Goal: Answer question/provide support: Share knowledge or assist other users

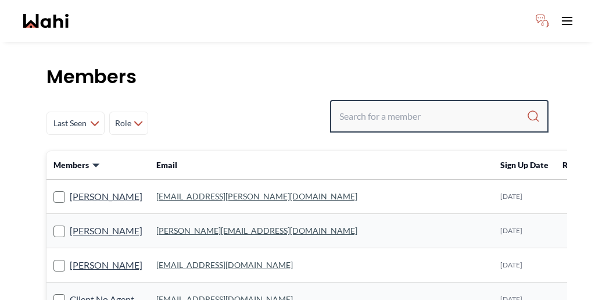
click at [438, 106] on input "Search input" at bounding box center [433, 116] width 187 height 21
paste input "[EMAIL_ADDRESS][DOMAIN_NAME]"
type input "[EMAIL_ADDRESS][DOMAIN_NAME]"
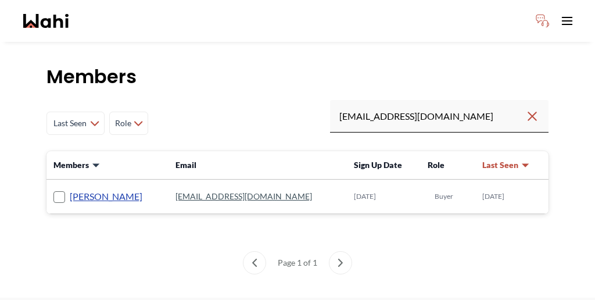
click at [70, 189] on link "[PERSON_NAME]" at bounding box center [106, 196] width 73 height 15
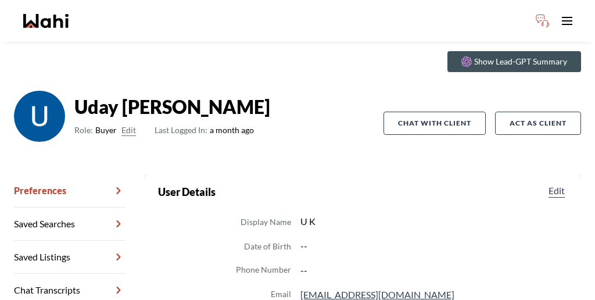
scroll to position [42, 0]
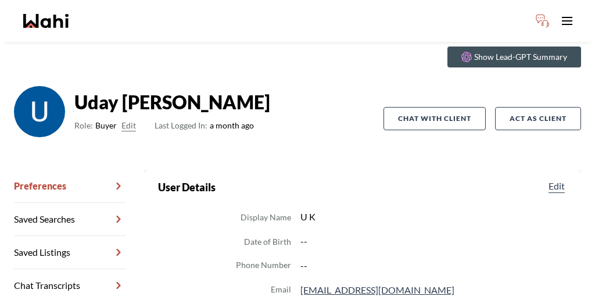
click at [67, 269] on link "Chat Transcripts" at bounding box center [70, 285] width 112 height 33
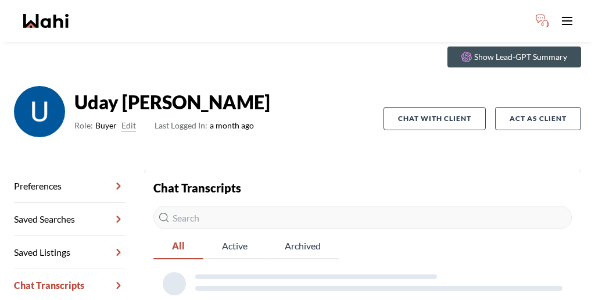
scroll to position [38, 0]
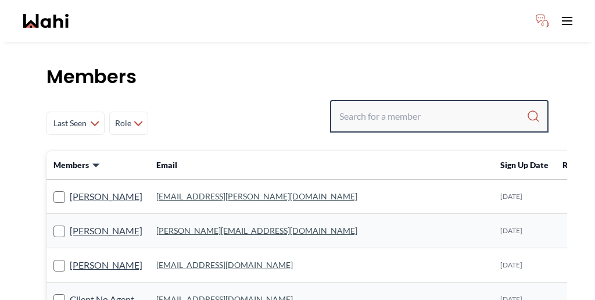
click at [467, 106] on input "Search input" at bounding box center [433, 116] width 187 height 21
paste input "udaykakkar@gmail.com"
type input "udaykakkar@gmail.com"
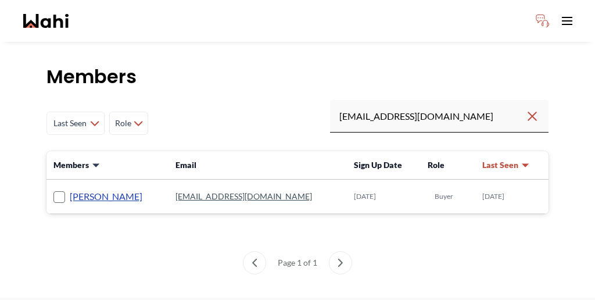
click at [70, 189] on link "Uday Kakkar" at bounding box center [106, 196] width 73 height 15
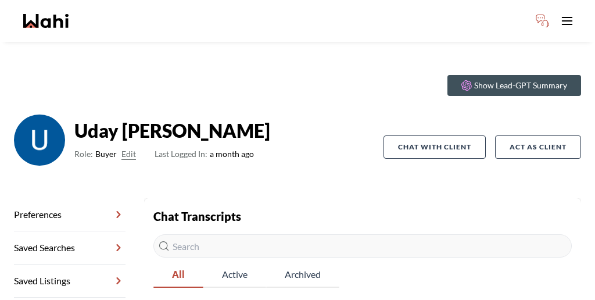
scroll to position [38, 0]
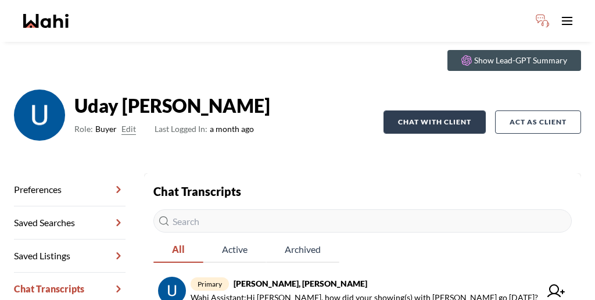
click at [455, 110] on button "Chat with client" at bounding box center [435, 121] width 102 height 23
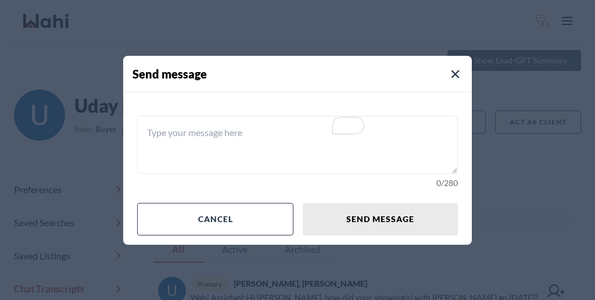
paste textarea "Good afternoon, you may use this chat to coordinate your buyers' visit."
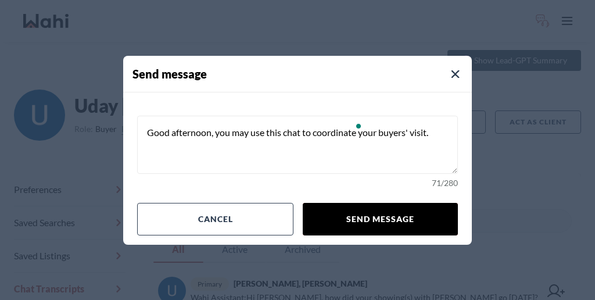
type textarea "Good afternoon, you may use this chat to coordinate your buyers' visit."
click at [360, 203] on button "Send message" at bounding box center [380, 219] width 155 height 33
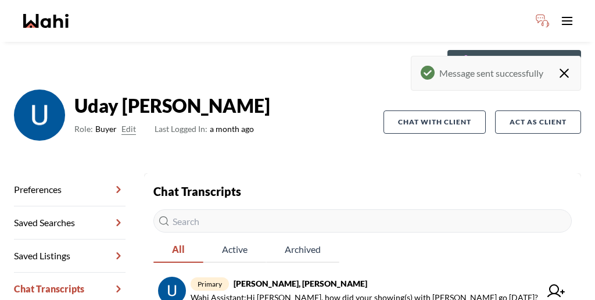
scroll to position [67, 0]
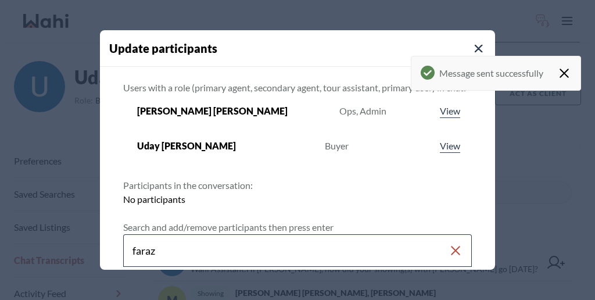
type input "faraz"
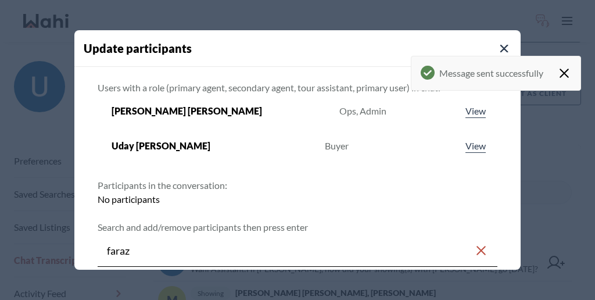
click at [123, 298] on rect at bounding box center [117, 303] width 11 height 11
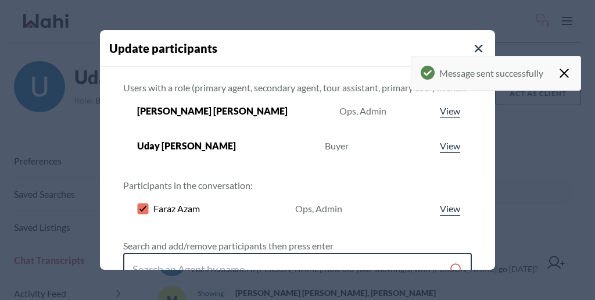
click at [272, 259] on input "Search input" at bounding box center [291, 269] width 317 height 21
type input "shannel moise"
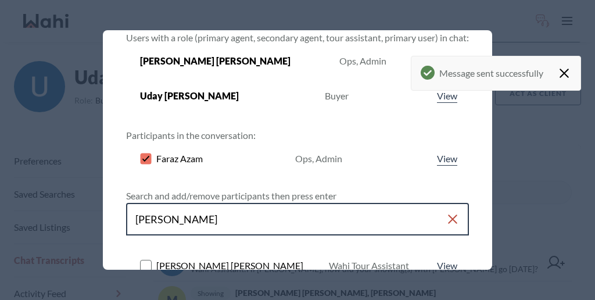
scroll to position [87, 0]
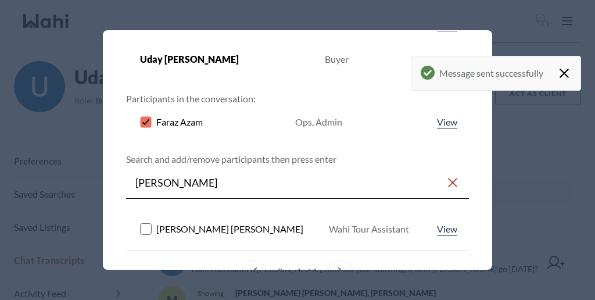
click at [152, 223] on rect at bounding box center [146, 228] width 11 height 11
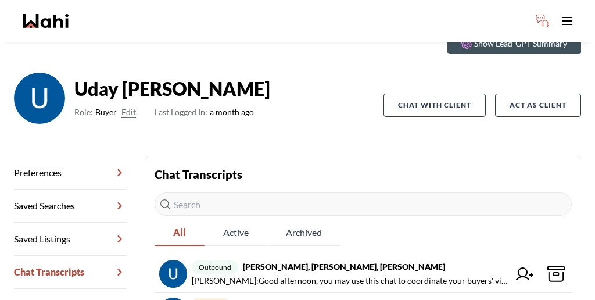
scroll to position [67, 0]
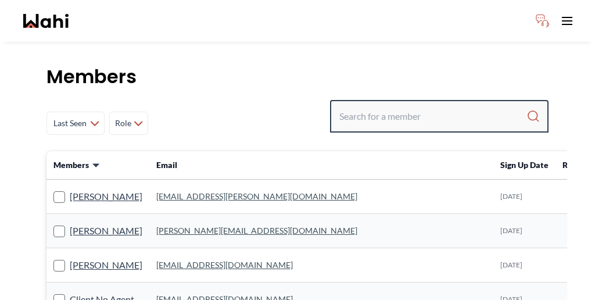
click at [424, 106] on input "Search input" at bounding box center [433, 116] width 187 height 21
paste input "Krysten"
type input "Krysten"
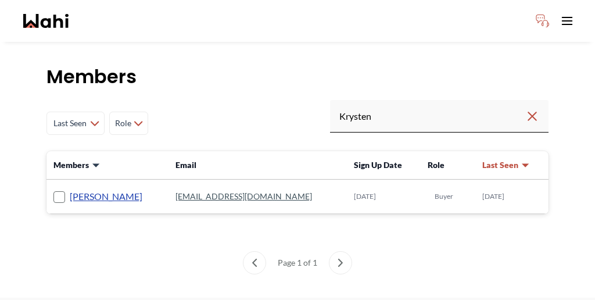
click at [88, 189] on link "Krysten Sousa" at bounding box center [106, 196] width 73 height 15
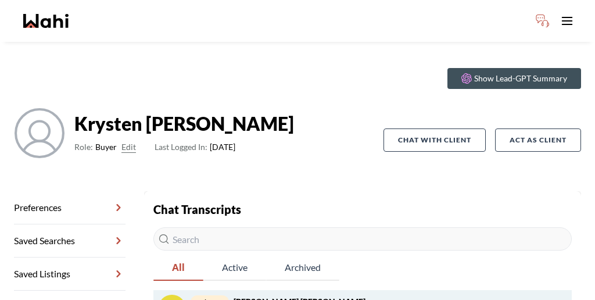
scroll to position [38, 0]
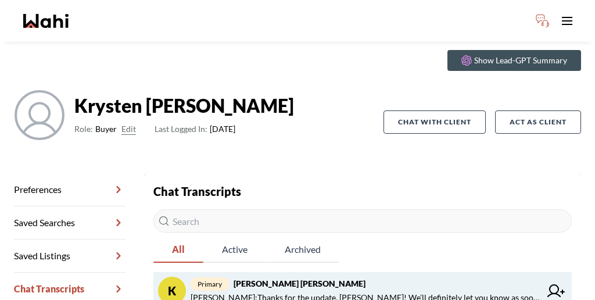
click at [249, 277] on span "primary Krysten Sousa, Barbara" at bounding box center [366, 284] width 350 height 14
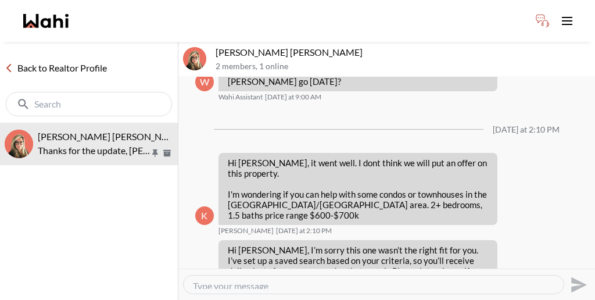
scroll to position [1871, 0]
